Goal: Information Seeking & Learning: Check status

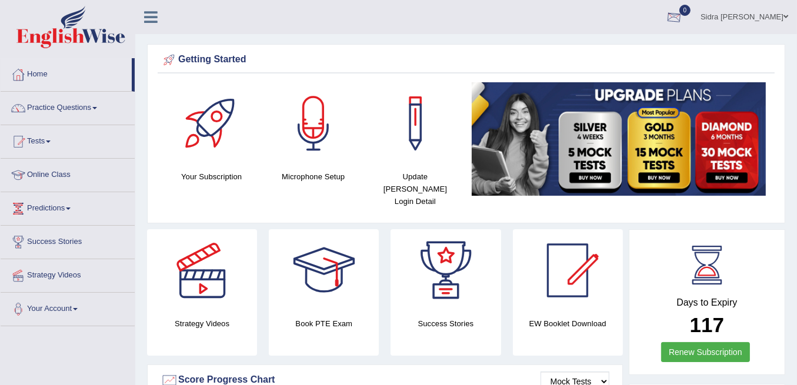
click at [683, 17] on div at bounding box center [674, 18] width 18 height 18
click at [626, 50] on strong "See All Alerts" at bounding box center [600, 49] width 52 height 9
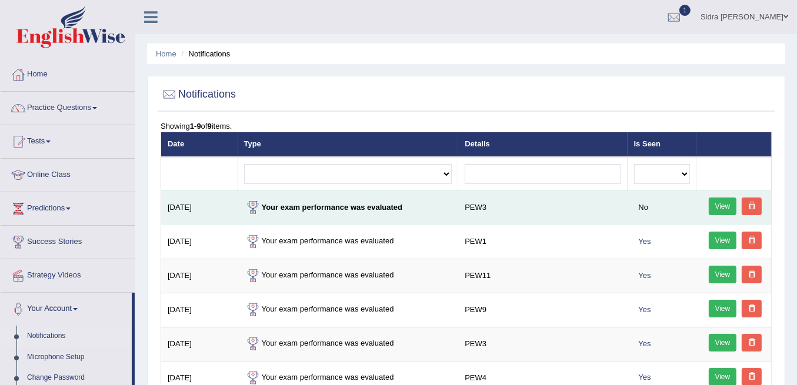
click at [717, 207] on link "View" at bounding box center [722, 207] width 28 height 18
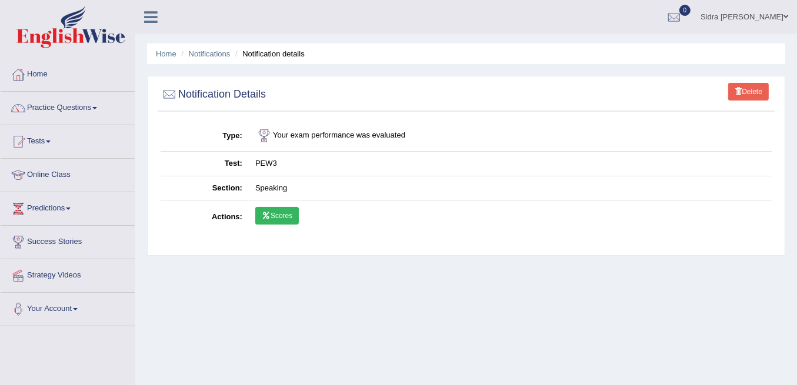
click at [288, 218] on link "Scores" at bounding box center [277, 216] width 44 height 18
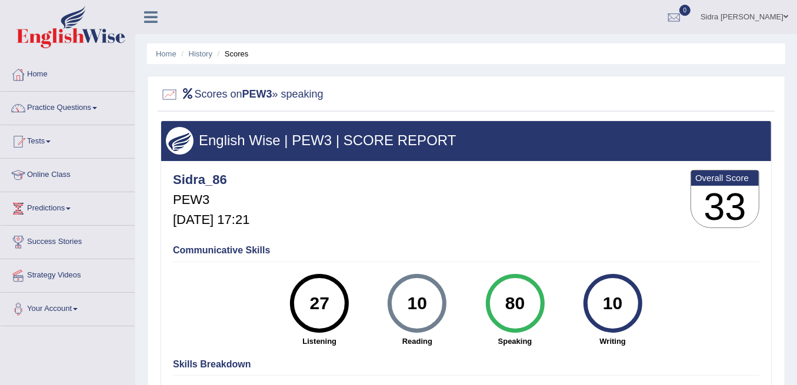
click at [309, 92] on h2 "Scores on PEW3 » speaking" at bounding box center [242, 95] width 163 height 18
click at [203, 55] on link "History" at bounding box center [201, 53] width 24 height 9
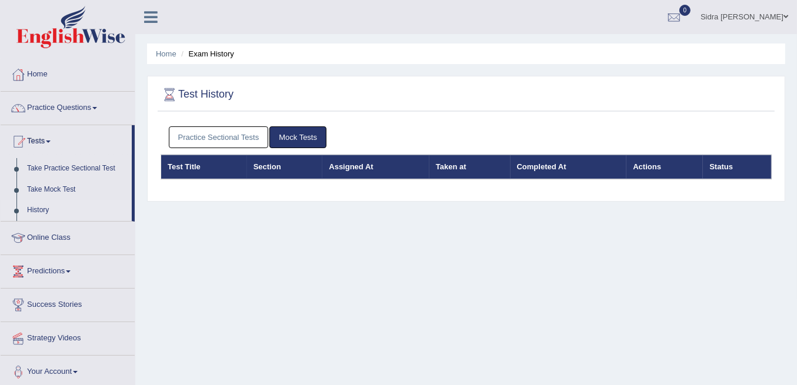
click at [228, 138] on link "Practice Sectional Tests" at bounding box center [219, 137] width 100 height 22
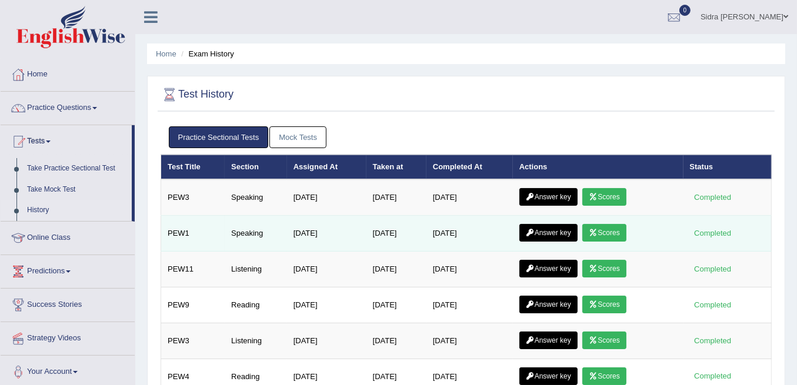
click at [618, 235] on link "Scores" at bounding box center [604, 233] width 44 height 18
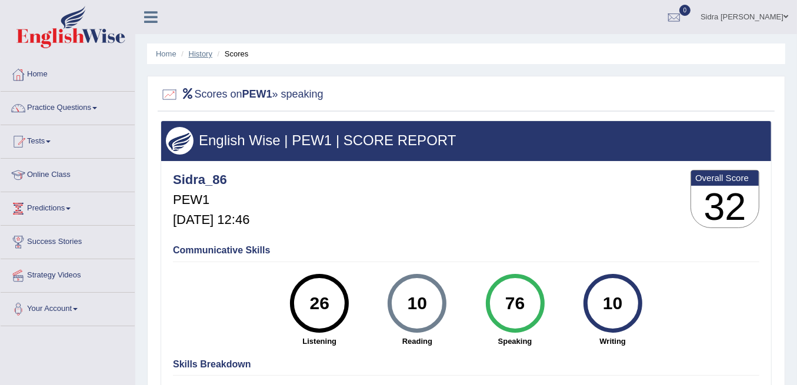
click at [199, 55] on link "History" at bounding box center [201, 53] width 24 height 9
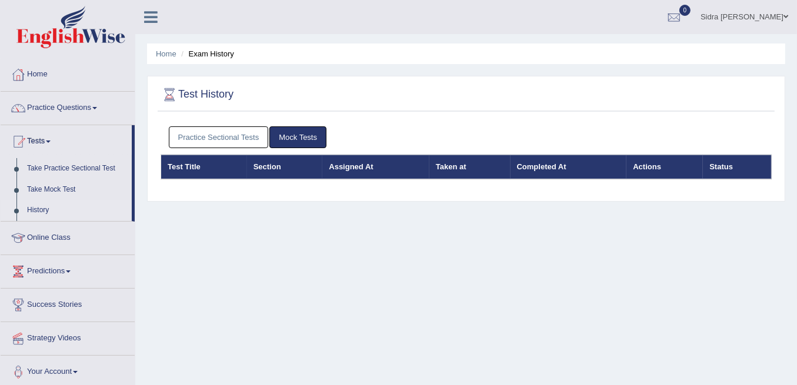
click at [250, 143] on link "Practice Sectional Tests" at bounding box center [219, 137] width 100 height 22
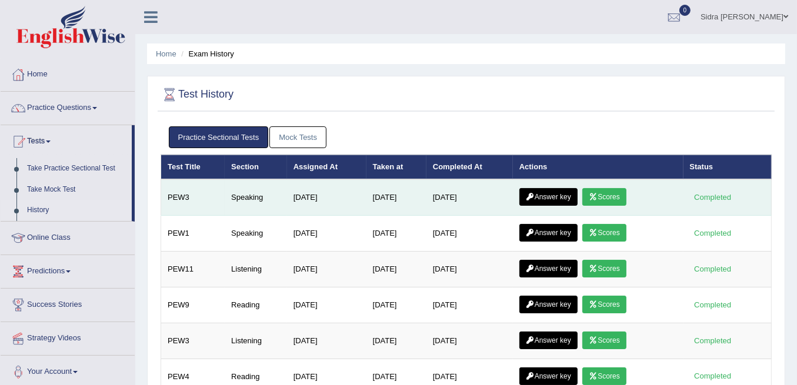
click at [606, 199] on link "Scores" at bounding box center [604, 197] width 44 height 18
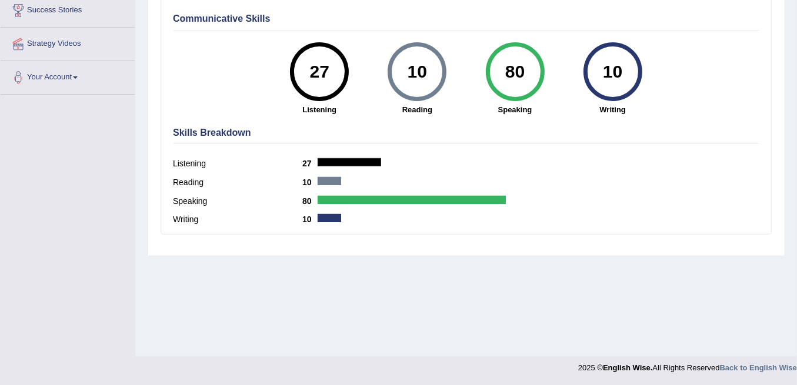
scroll to position [36, 0]
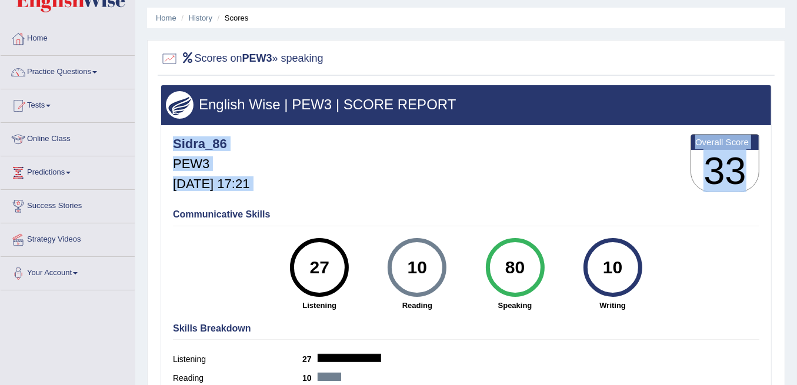
drag, startPoint x: 698, startPoint y: 133, endPoint x: 739, endPoint y: 159, distance: 48.4
click at [739, 159] on div "English Wise | PEW3 | SCORE REPORT Sidra_86 PEW3 Oct 11, 2025, 17:21 Overall Sc…" at bounding box center [466, 258] width 611 height 346
click at [305, 166] on div "Sidra_86 PEW3 Oct 11, 2025, 17:21 Overall Score 33" at bounding box center [466, 166] width 592 height 70
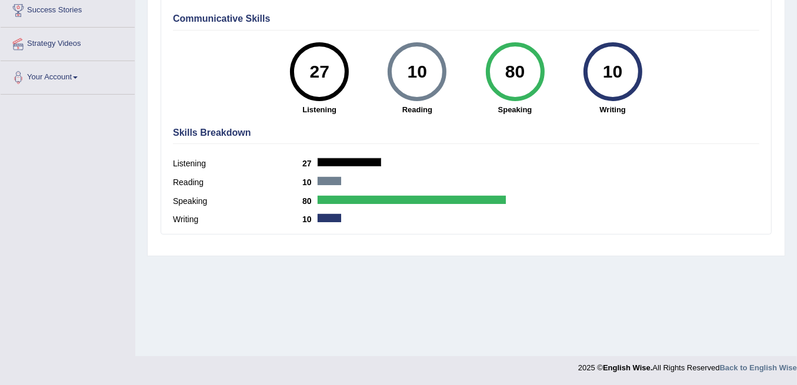
scroll to position [0, 0]
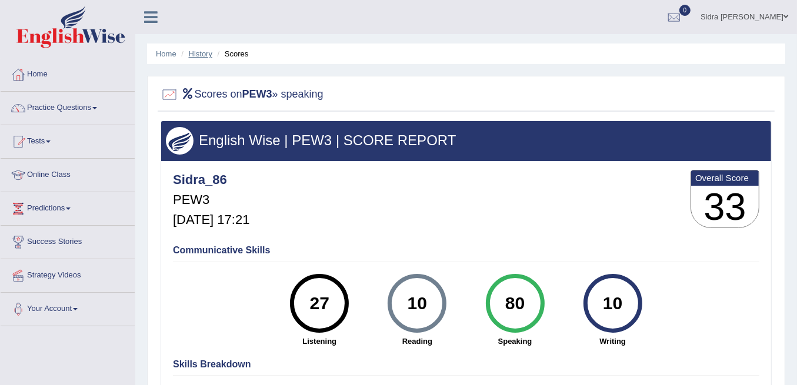
drag, startPoint x: 195, startPoint y: 45, endPoint x: 196, endPoint y: 51, distance: 6.1
click at [195, 45] on ul "Home History Scores" at bounding box center [466, 54] width 638 height 21
click at [196, 55] on link "History" at bounding box center [201, 53] width 24 height 9
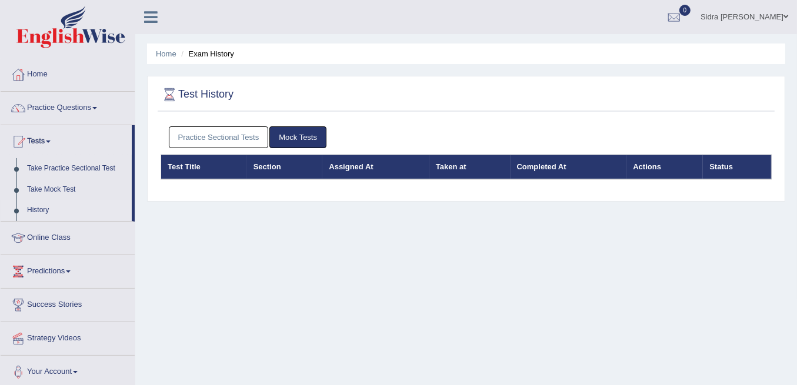
click at [255, 143] on link "Practice Sectional Tests" at bounding box center [219, 137] width 100 height 22
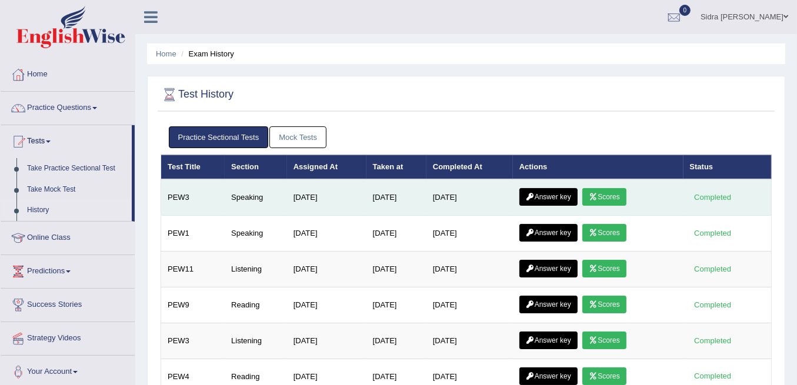
click at [554, 191] on link "Answer key" at bounding box center [548, 197] width 58 height 18
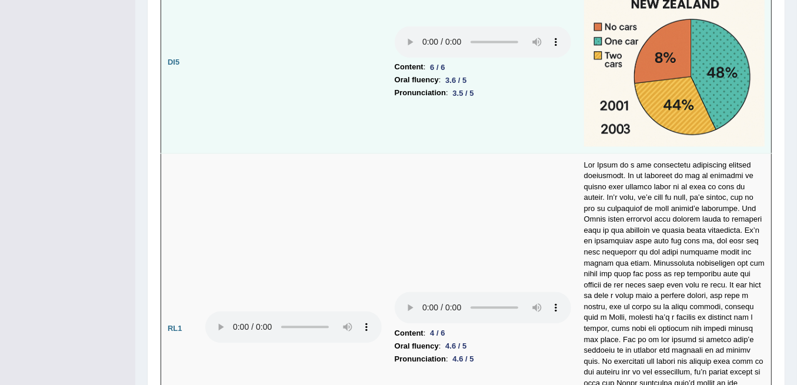
scroll to position [2147, 0]
